Goal: Transaction & Acquisition: Download file/media

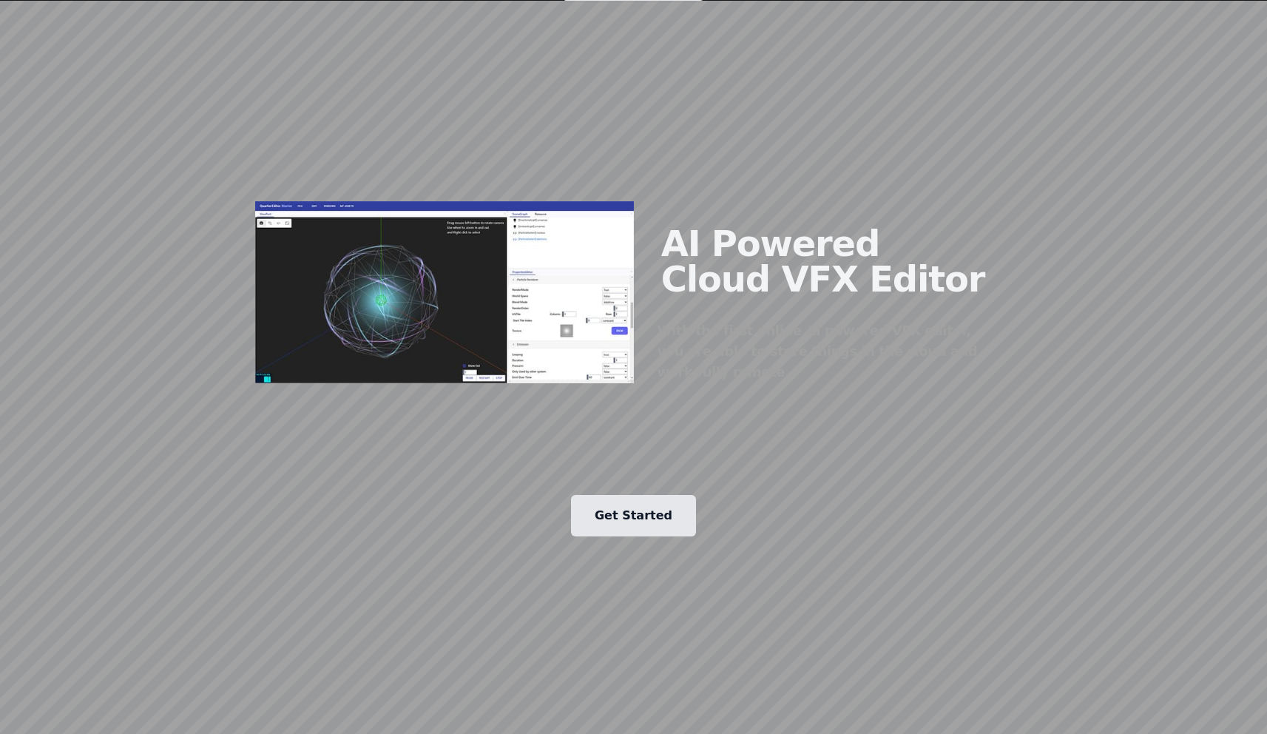
scroll to position [1290, 0]
click at [630, 494] on link "Get Started" at bounding box center [633, 514] width 125 height 41
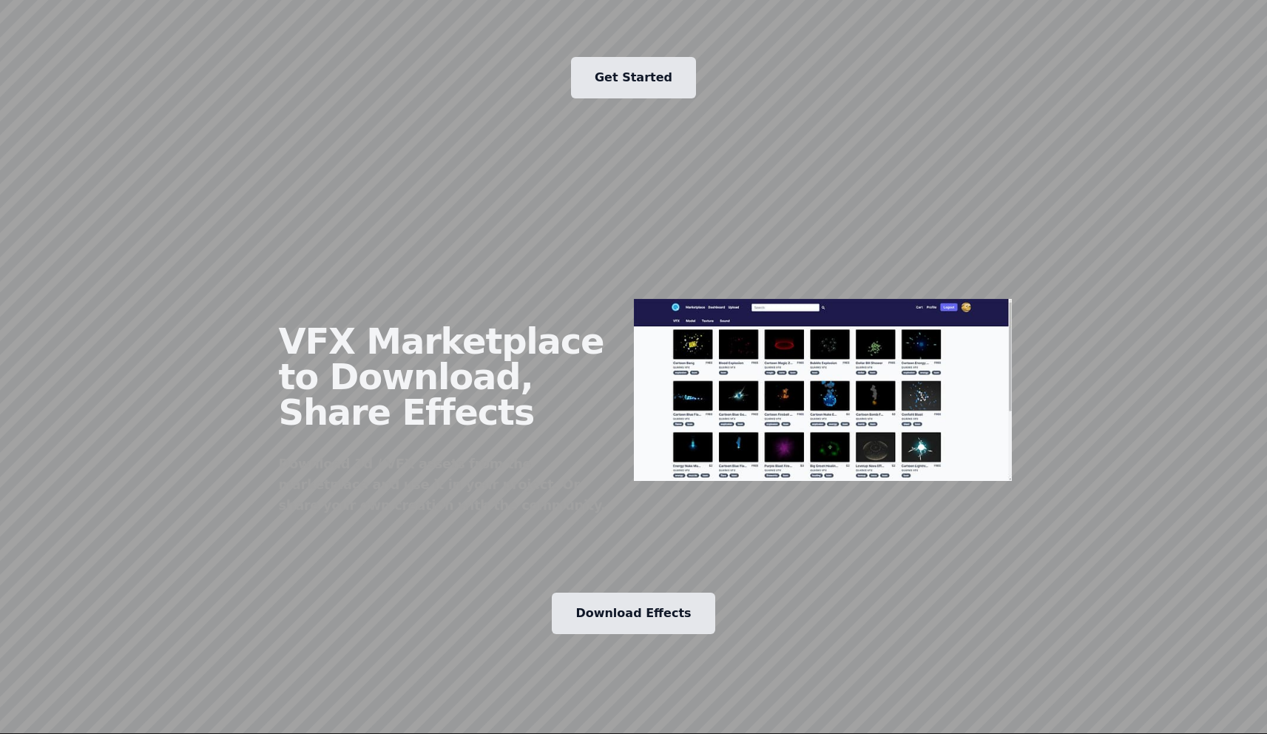
scroll to position [1730, 0]
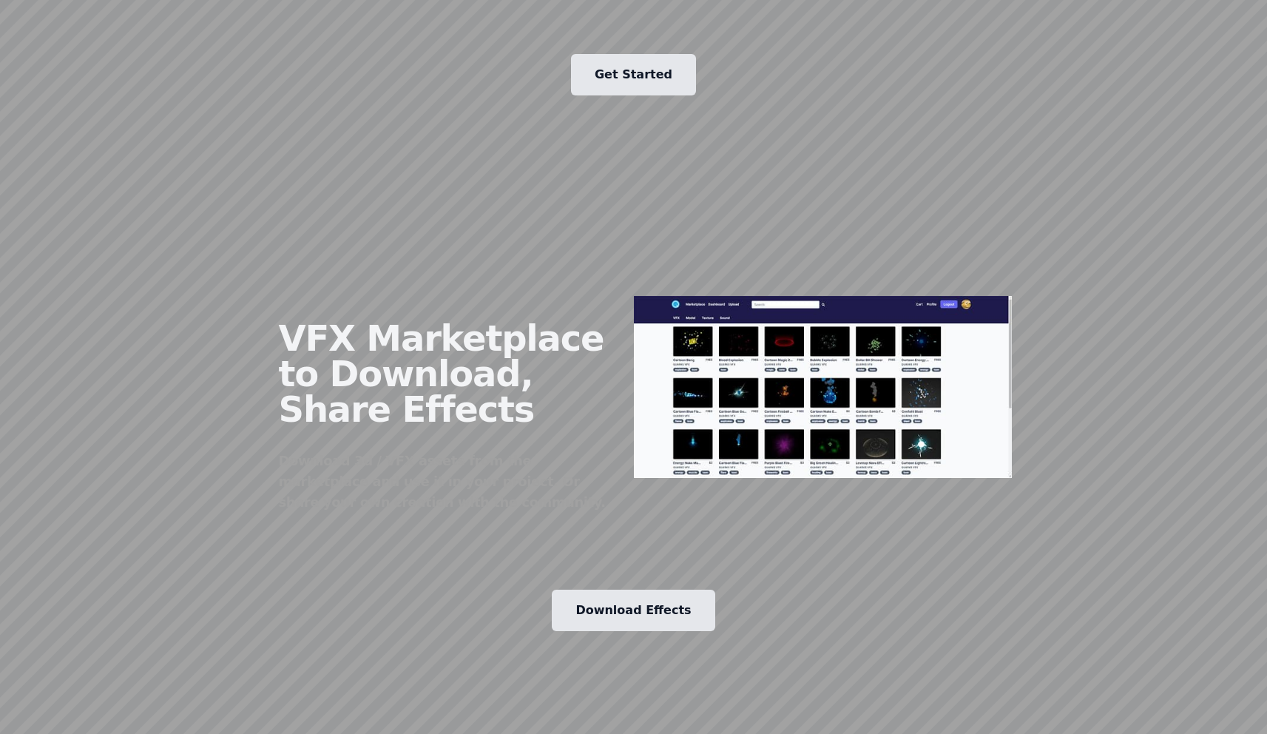
click at [641, 589] on link "Download Effects" at bounding box center [633, 609] width 163 height 41
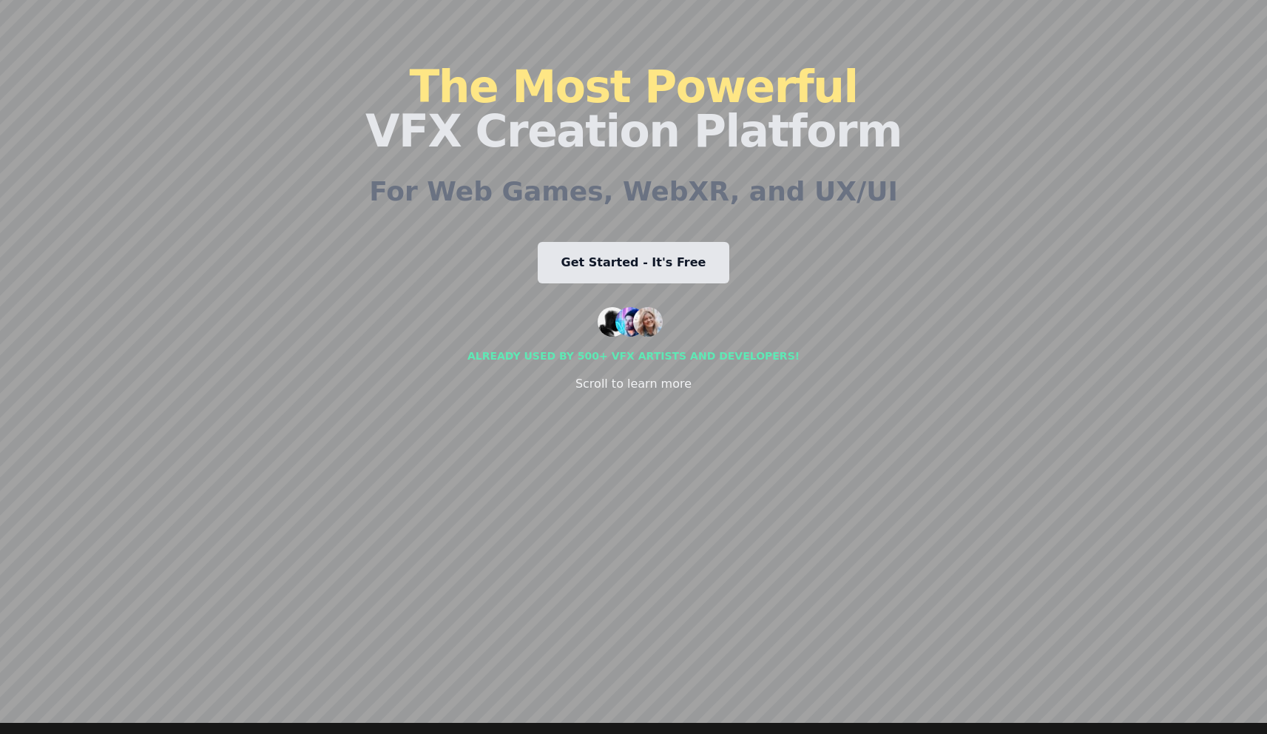
scroll to position [0, 0]
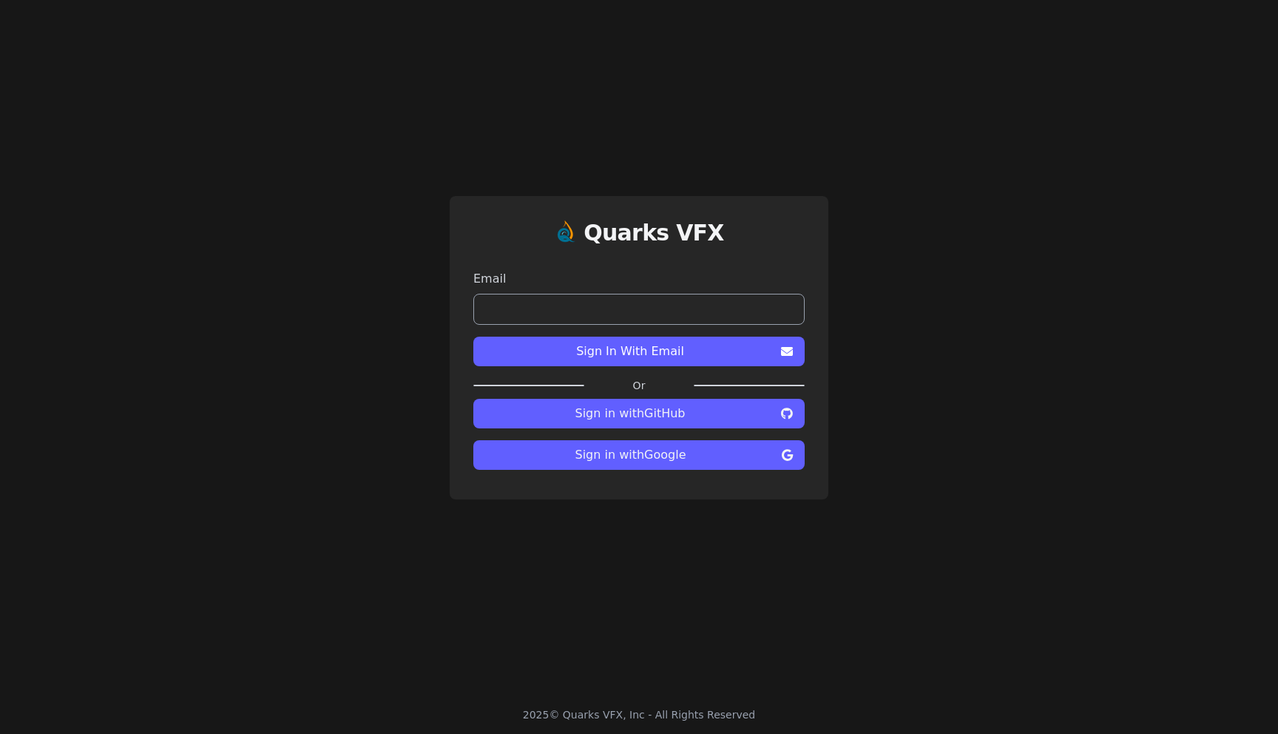
click at [636, 462] on span "Sign in with Google" at bounding box center [630, 455] width 291 height 18
click at [584, 314] on input "email" at bounding box center [638, 309] width 331 height 31
type input "**********"
click at [635, 357] on span "Sign In With Email" at bounding box center [630, 351] width 290 height 18
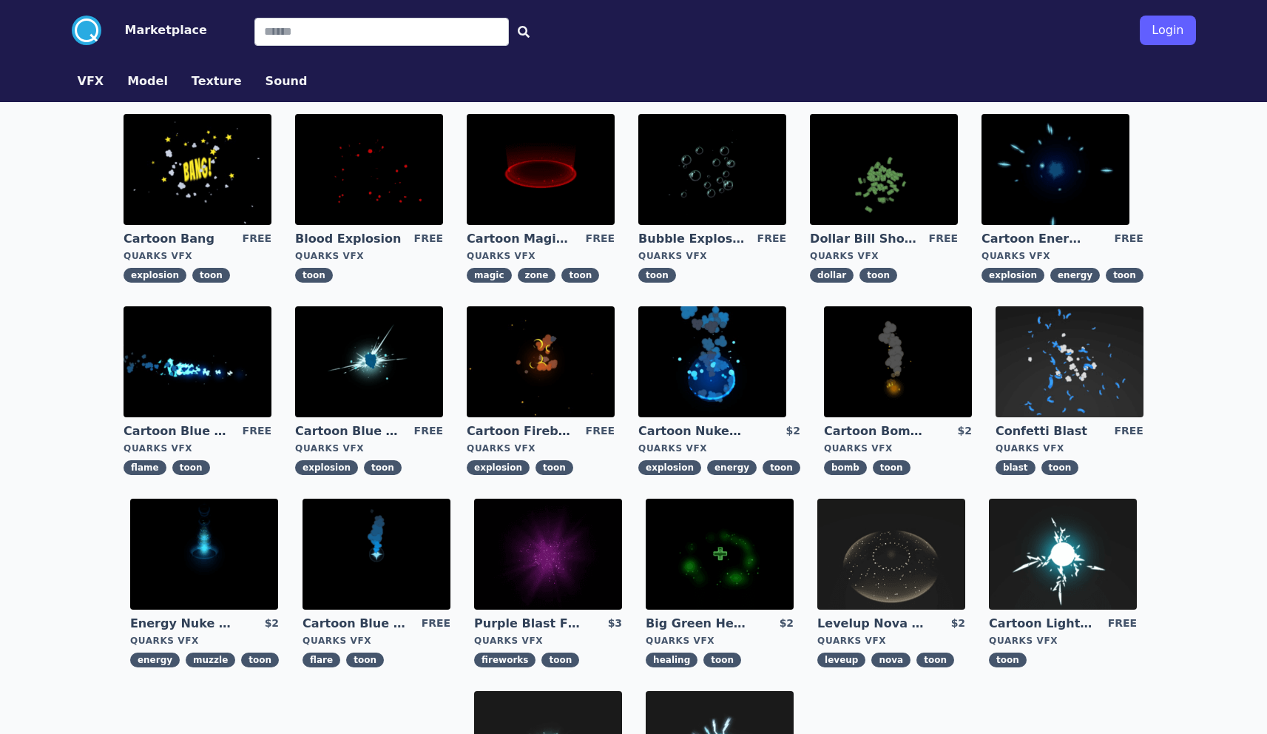
click at [533, 562] on img at bounding box center [548, 553] width 148 height 111
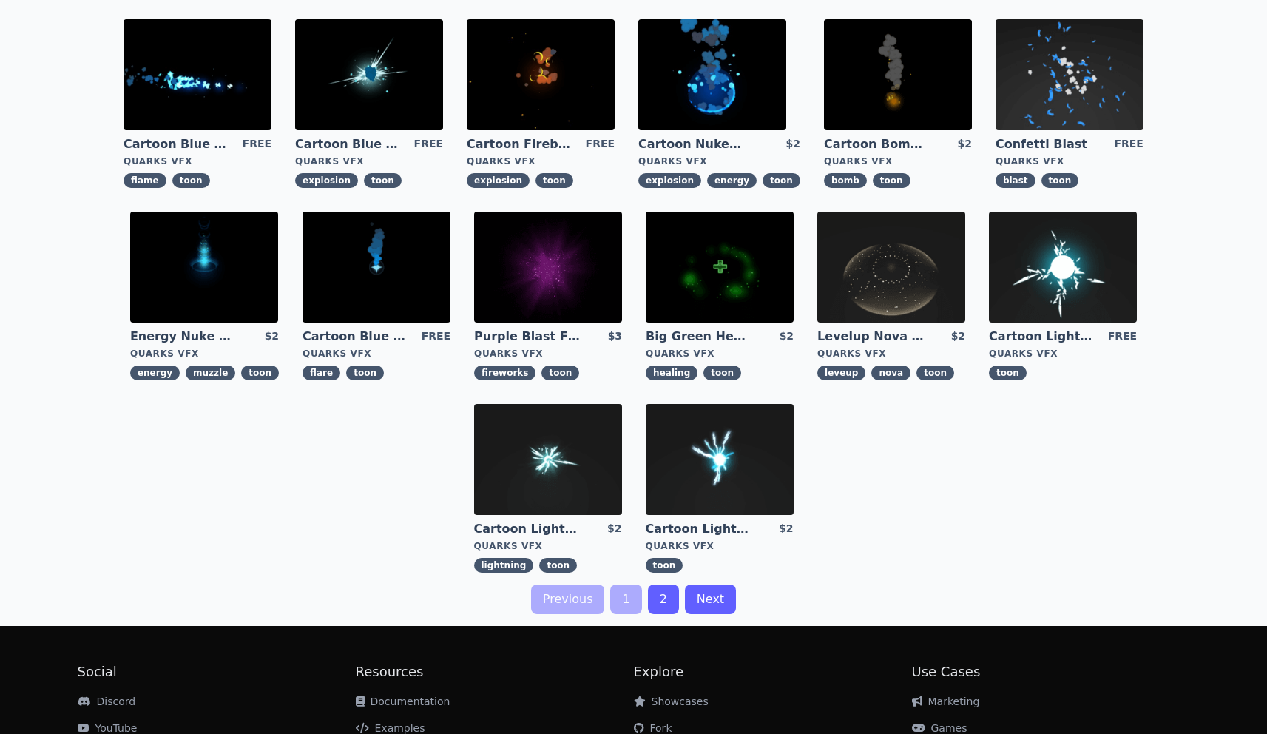
scroll to position [288, 0]
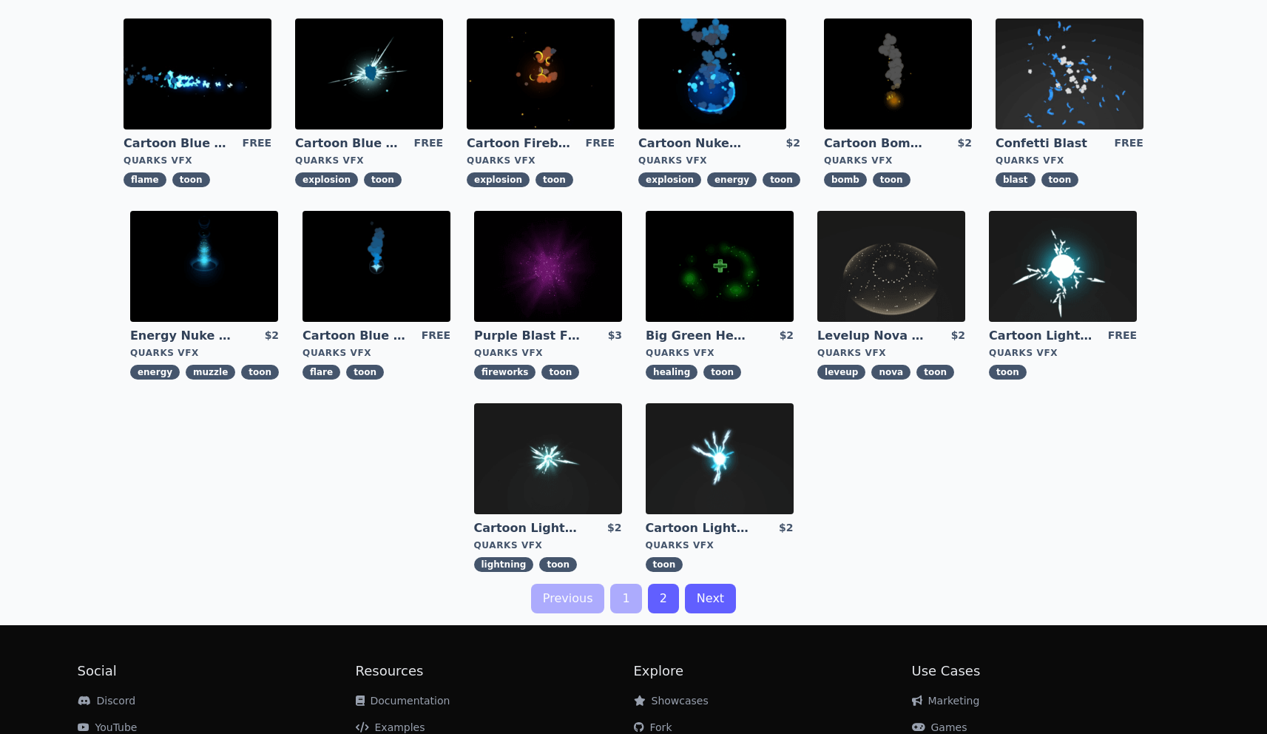
click at [567, 456] on img at bounding box center [548, 458] width 148 height 111
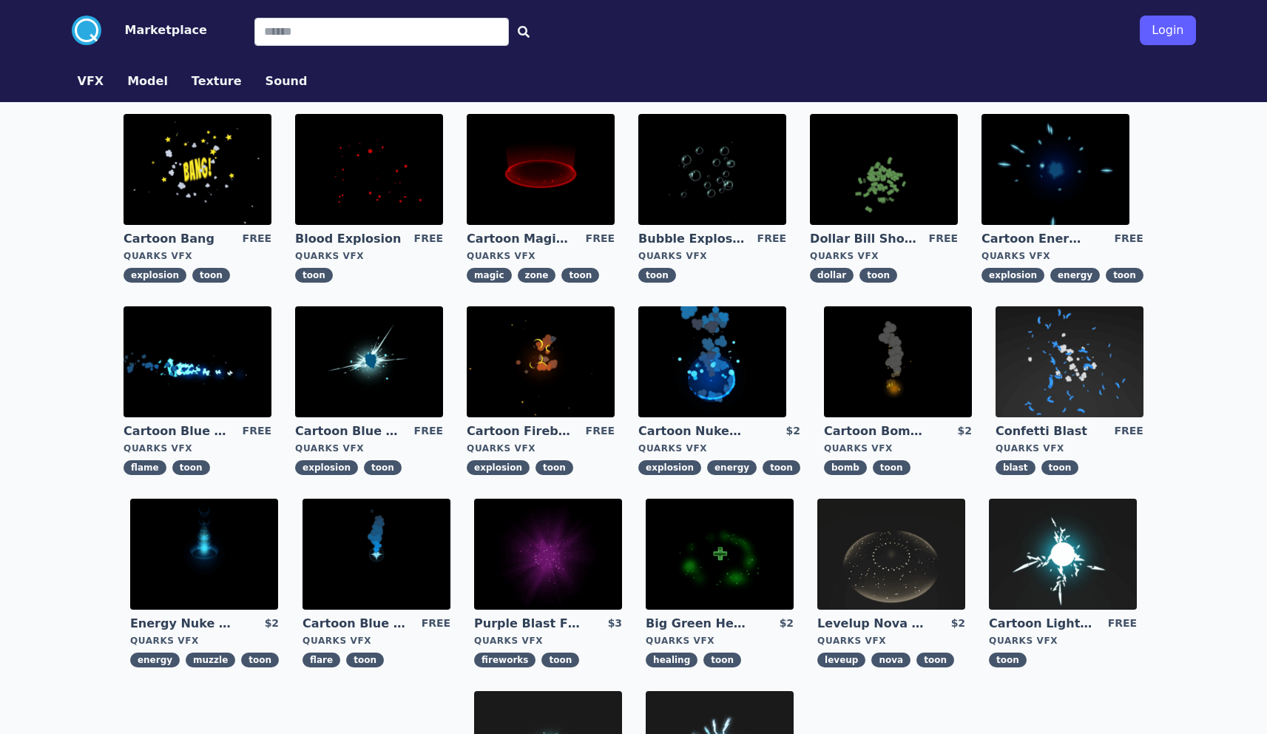
click at [385, 203] on img at bounding box center [369, 169] width 148 height 111
click at [555, 158] on img at bounding box center [541, 169] width 148 height 111
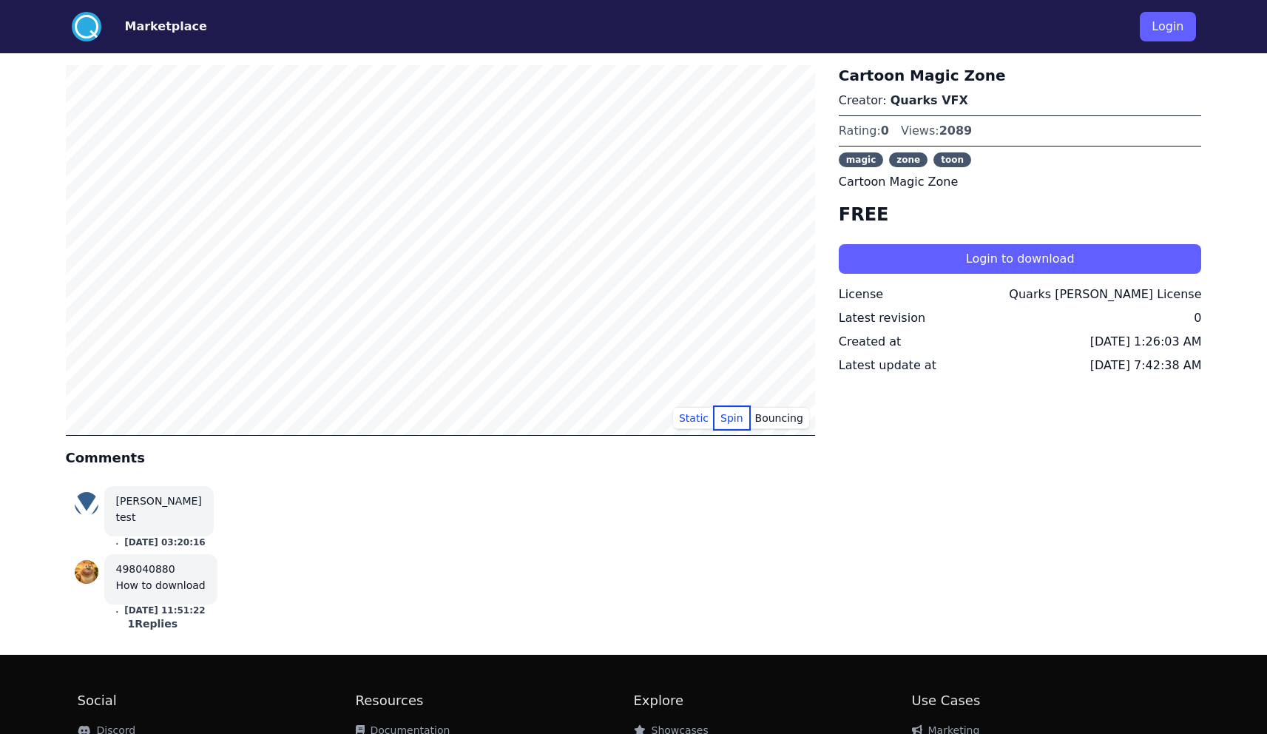
click at [736, 416] on button "Spin" at bounding box center [731, 418] width 35 height 22
click at [795, 419] on button "Bouncing" at bounding box center [779, 418] width 60 height 22
click at [956, 547] on div "Cartoon Magic Zone Creator: Quarks VFX Rating: 0 Views: 2089 magic zone toon Ca…" at bounding box center [1020, 354] width 363 height 578
